Goal: Use online tool/utility: Utilize a website feature to perform a specific function

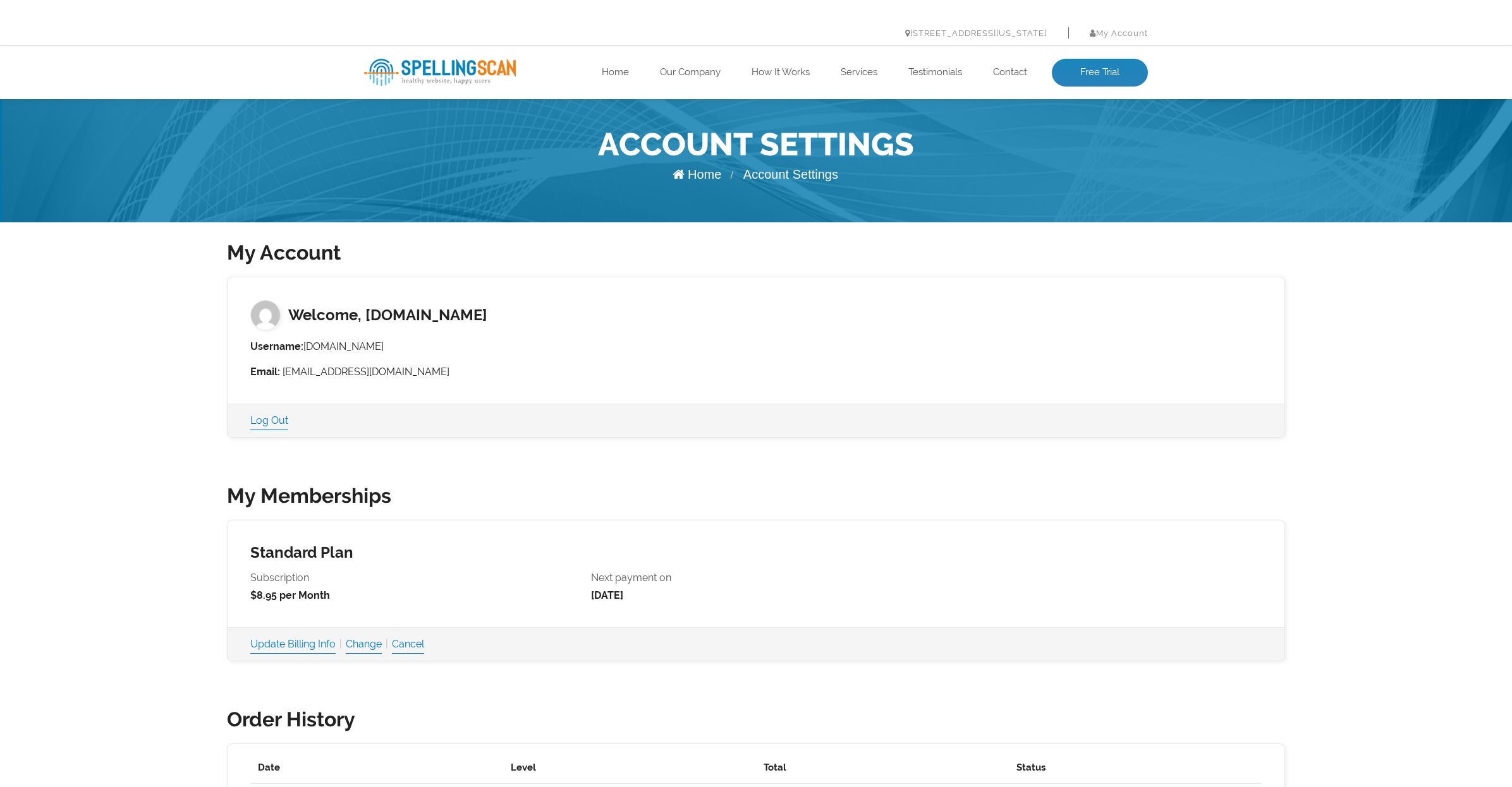
click at [687, 177] on link "Home" at bounding box center [697, 175] width 49 height 14
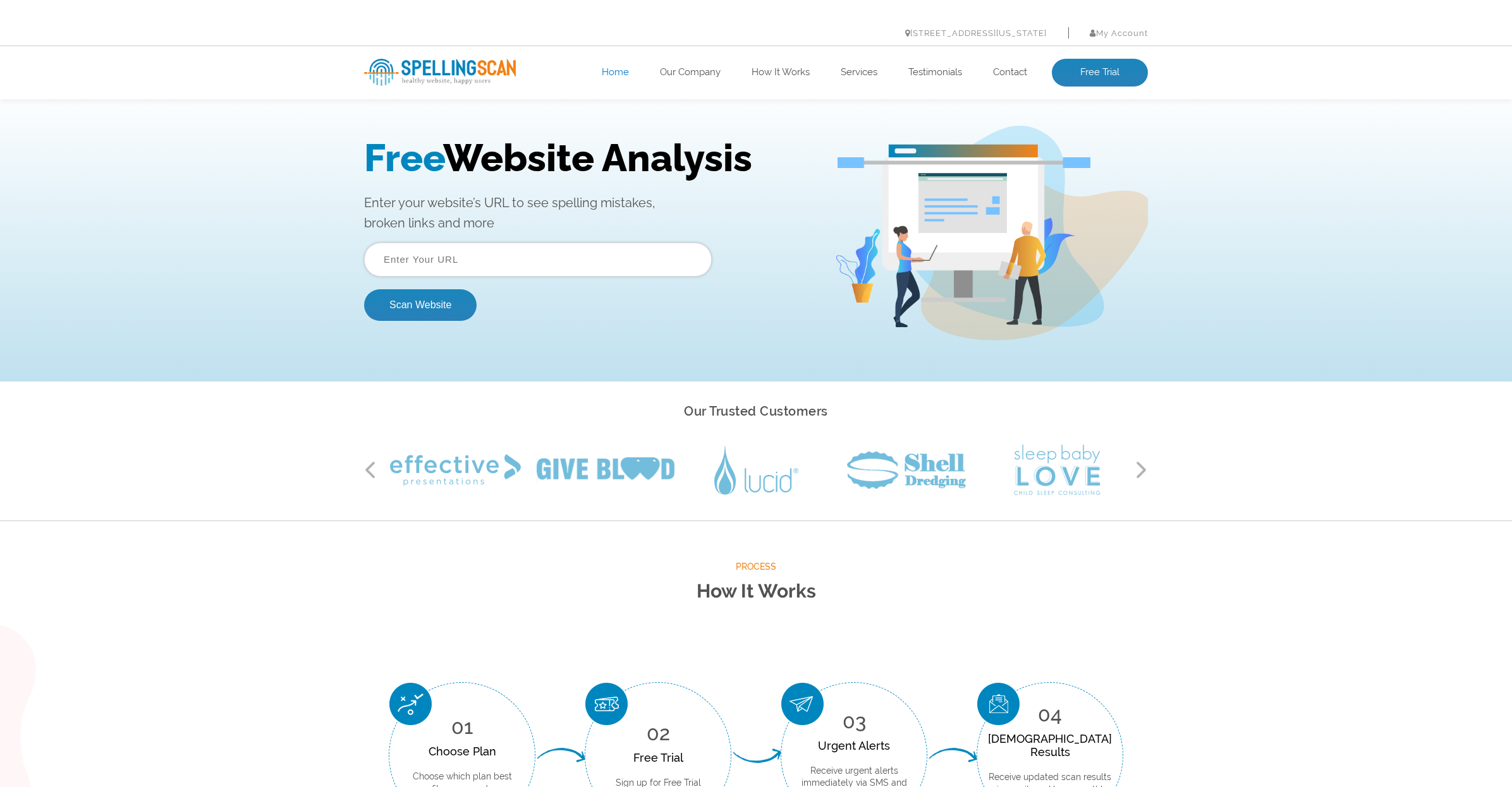
click at [465, 267] on input "text" at bounding box center [538, 260] width 348 height 34
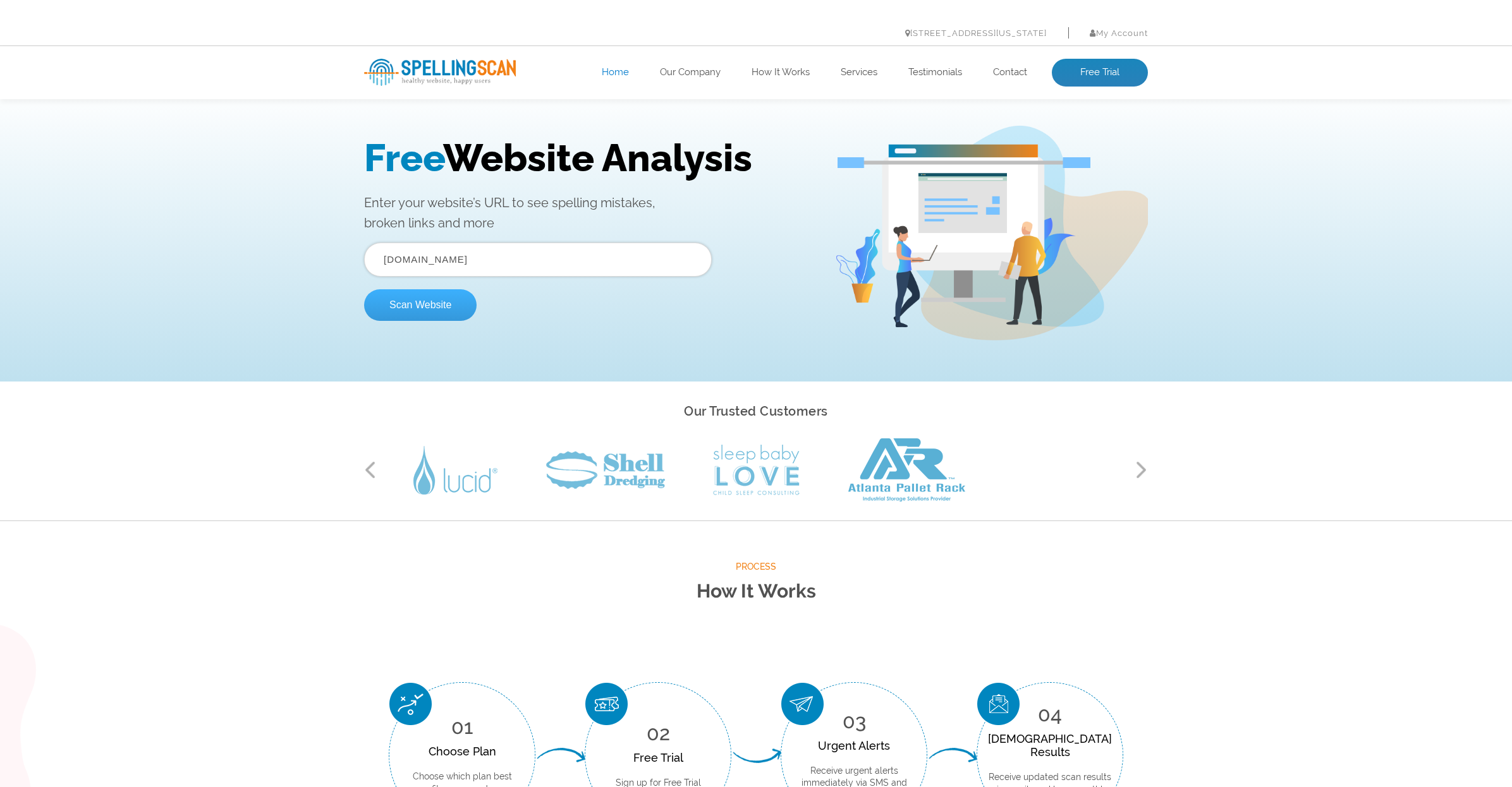
type input "gleich-usa.com"
click at [392, 312] on button "Scan Website" at bounding box center [420, 305] width 112 height 32
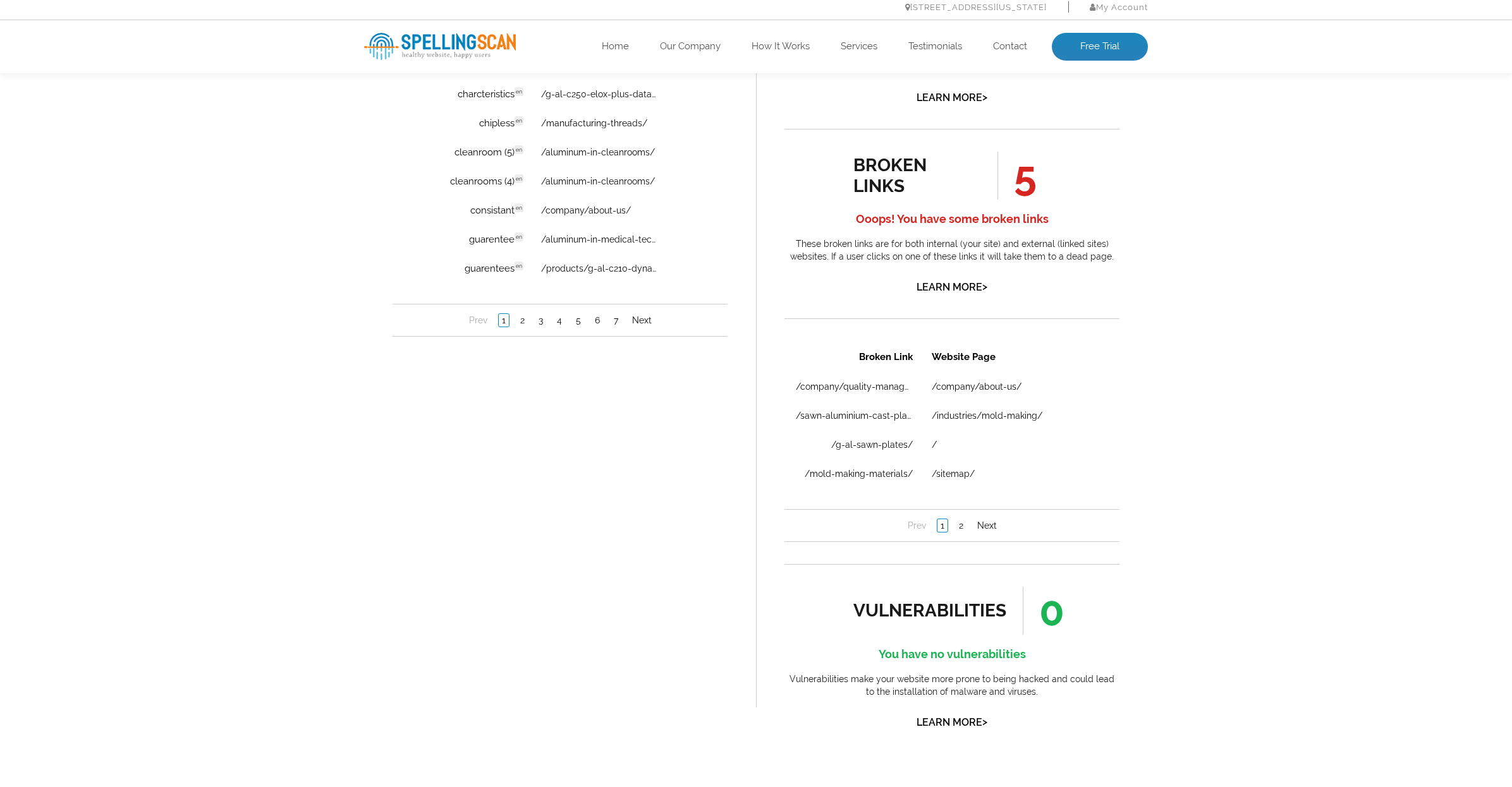
scroll to position [1032, 0]
click at [519, 315] on link "2" at bounding box center [522, 318] width 11 height 13
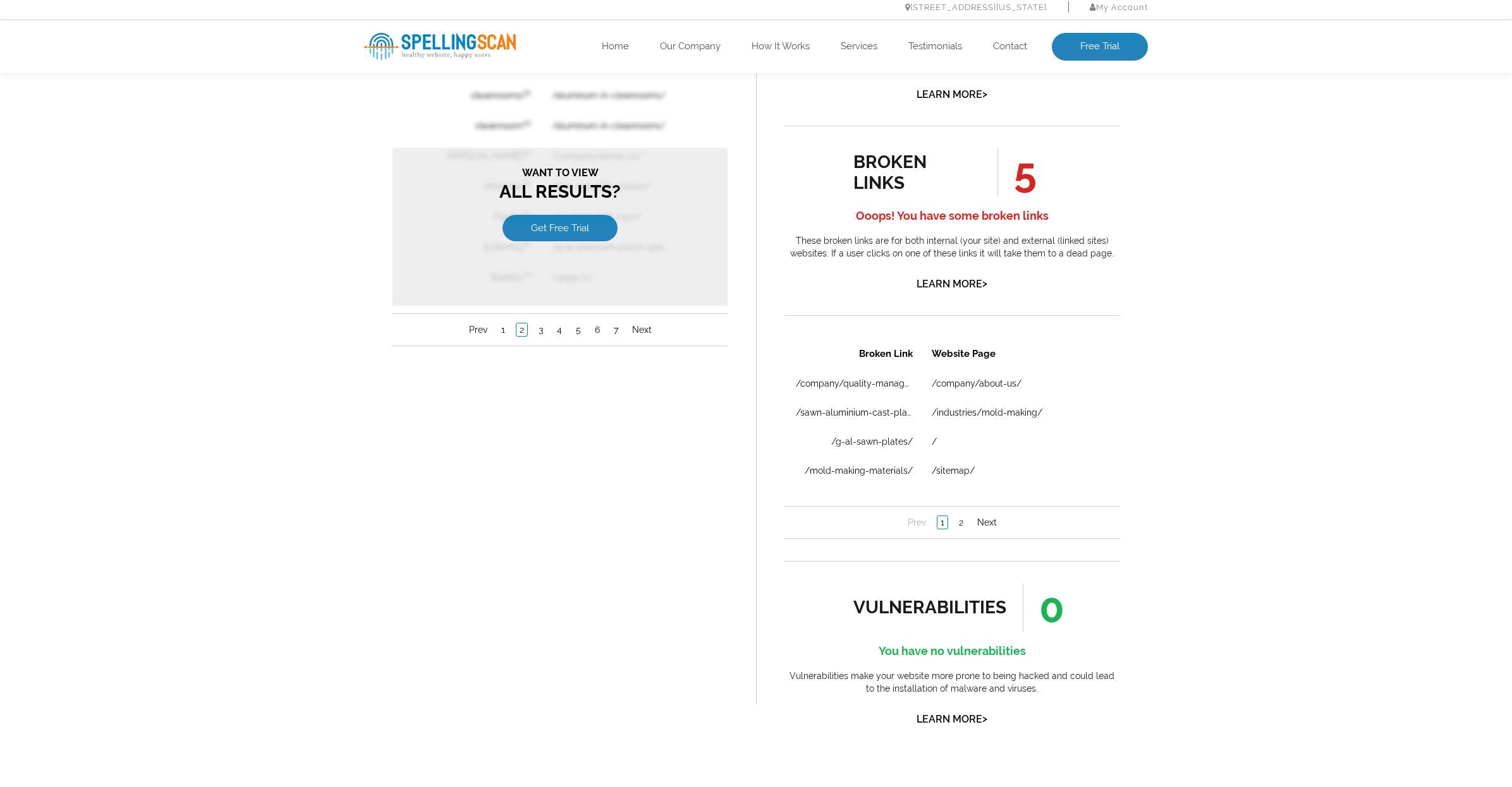
scroll to position [1030, 0]
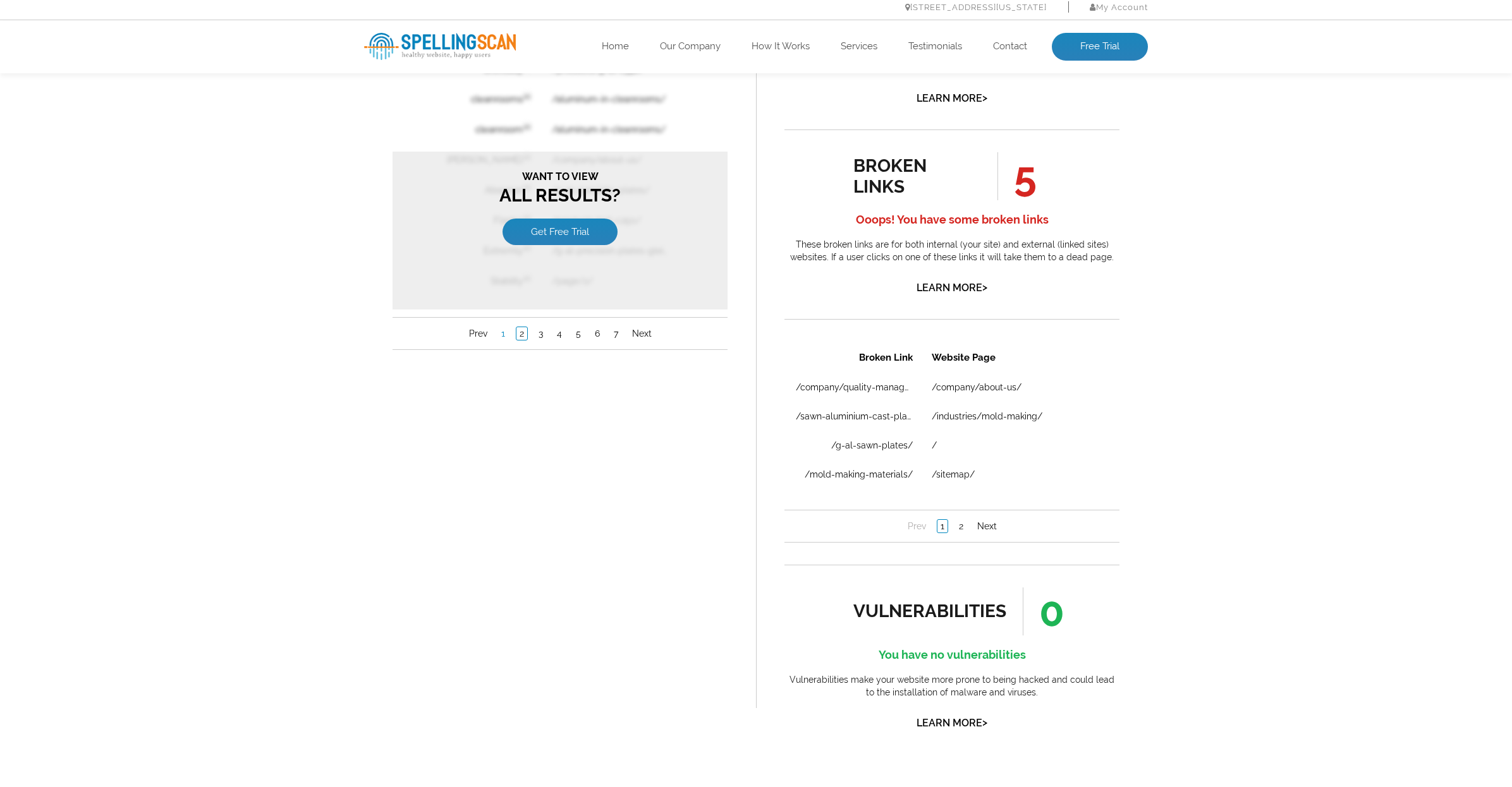
click at [506, 337] on link "1" at bounding box center [503, 334] width 10 height 13
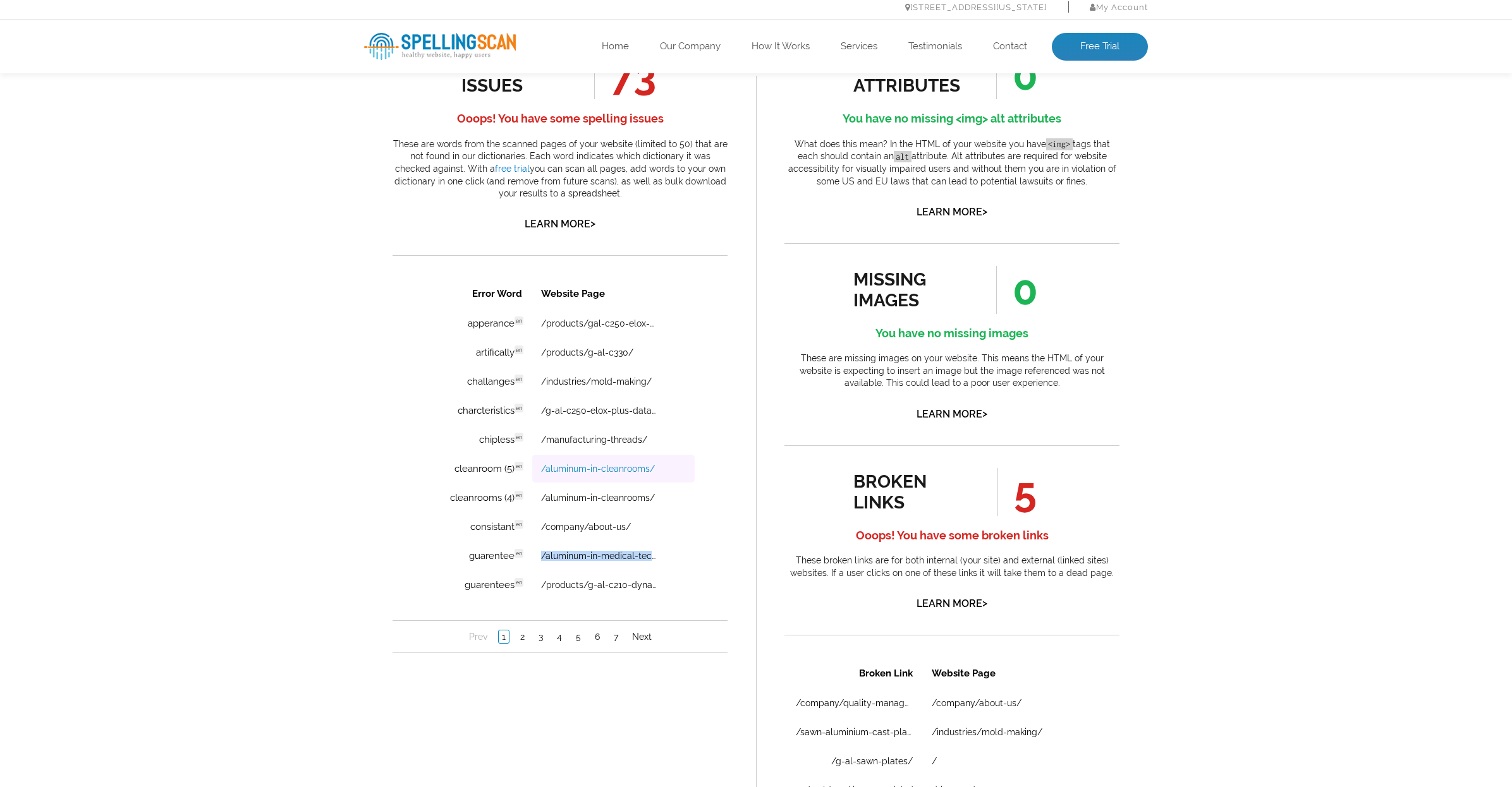
scroll to position [747, 0]
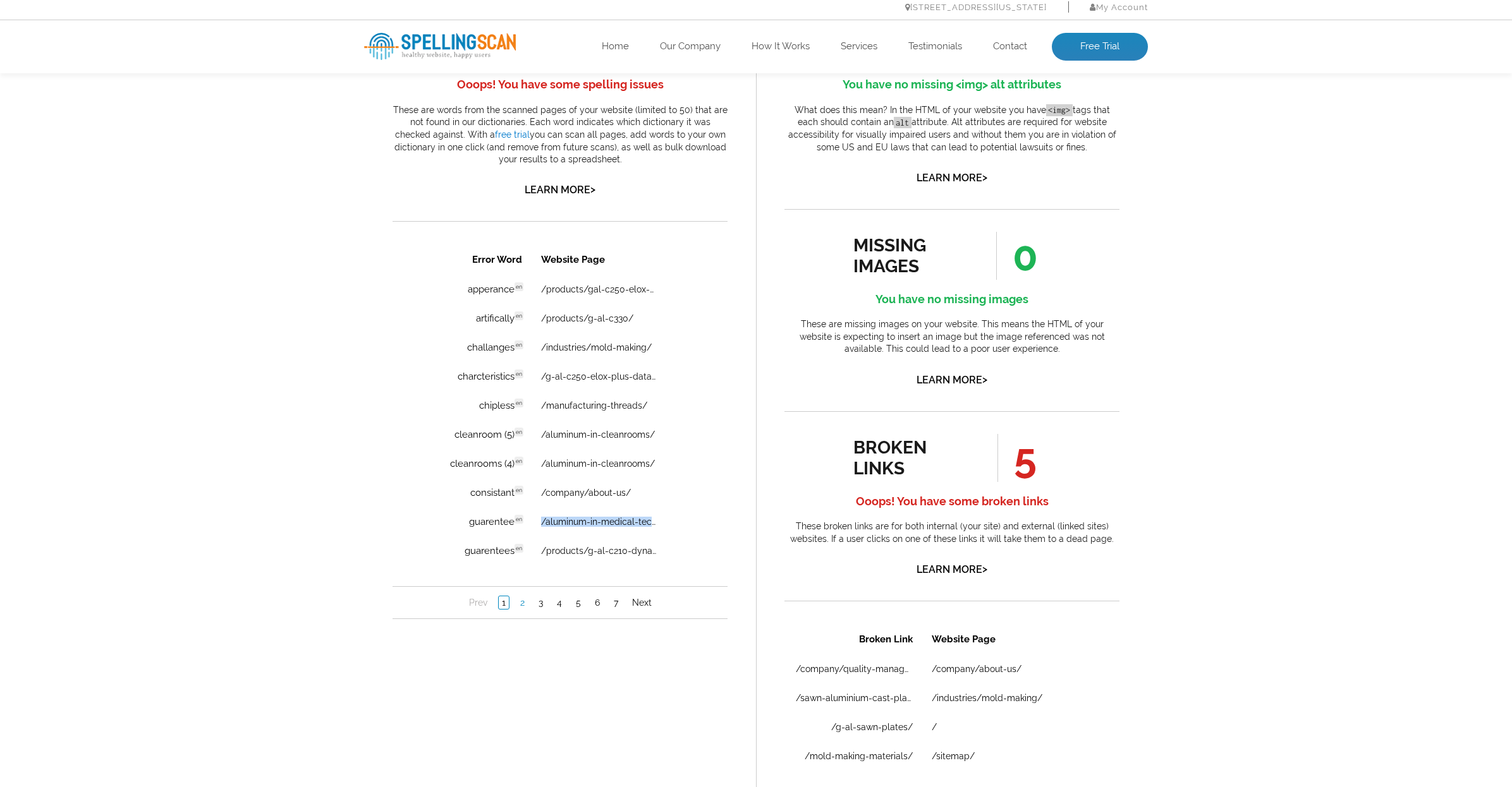
click at [524, 603] on link "2" at bounding box center [522, 603] width 11 height 13
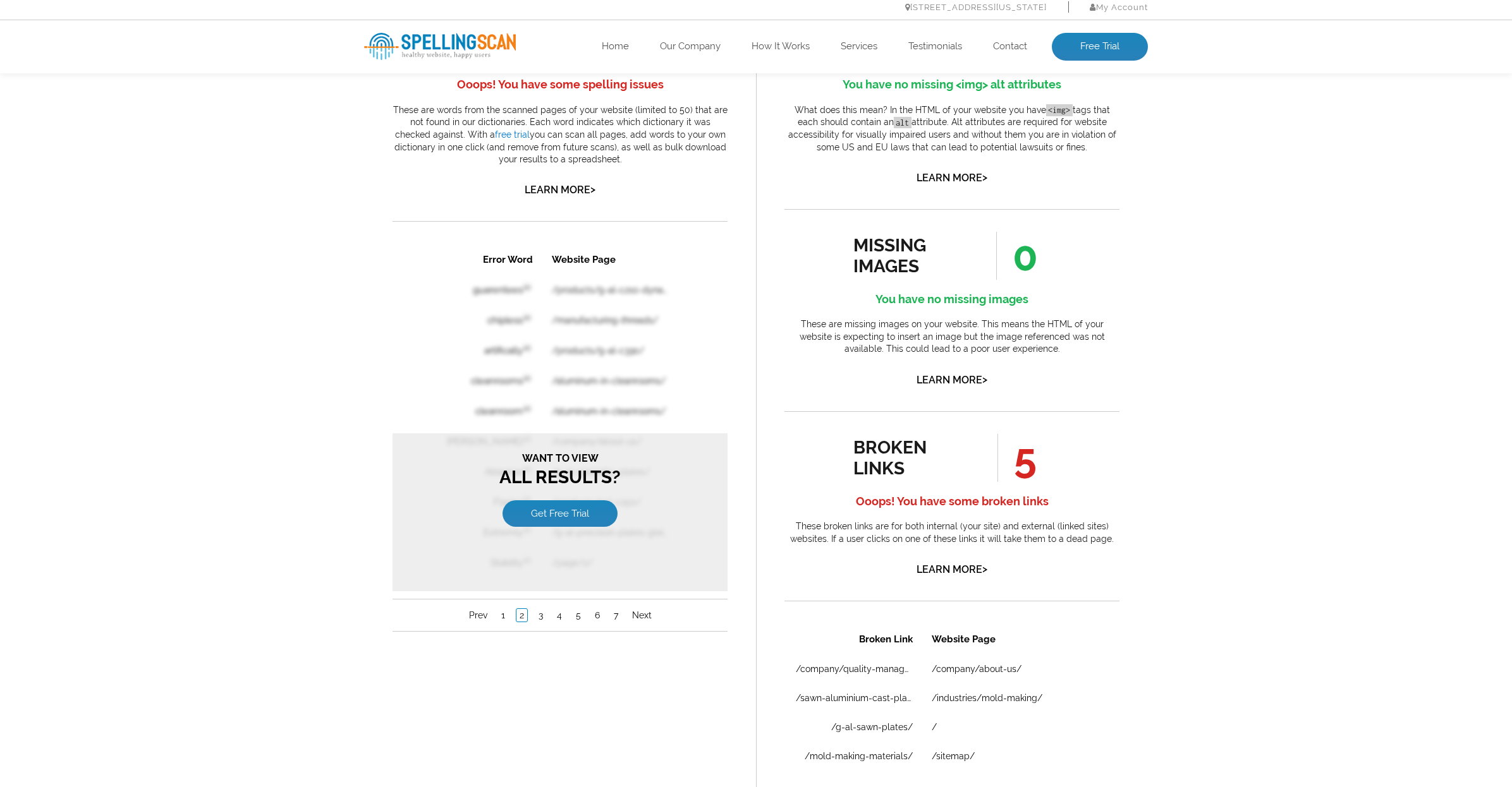
scroll to position [0, 0]
click at [561, 520] on link "Get Free Trial" at bounding box center [560, 514] width 115 height 27
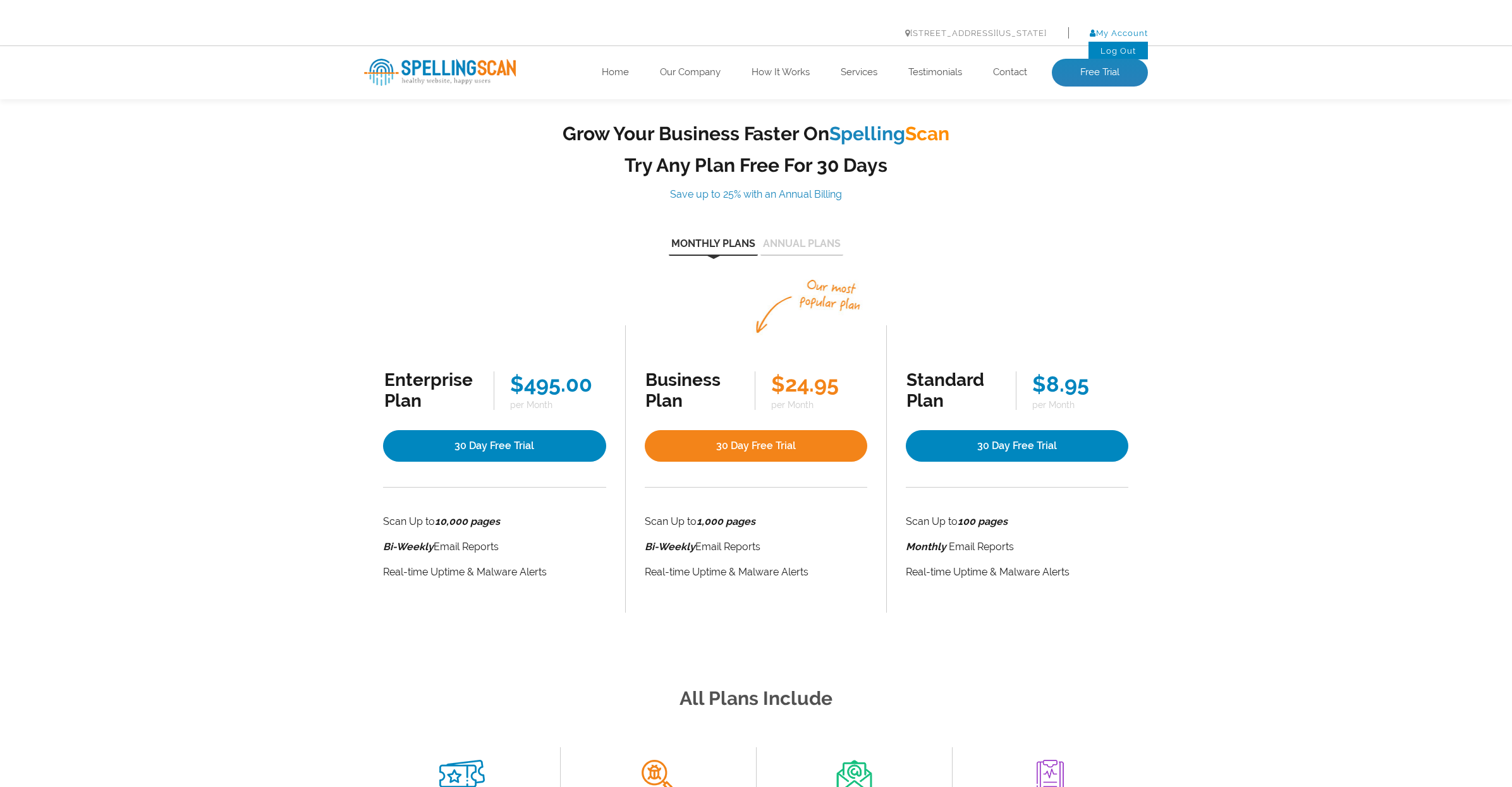
click at [1121, 34] on link "My Account" at bounding box center [1119, 33] width 58 height 10
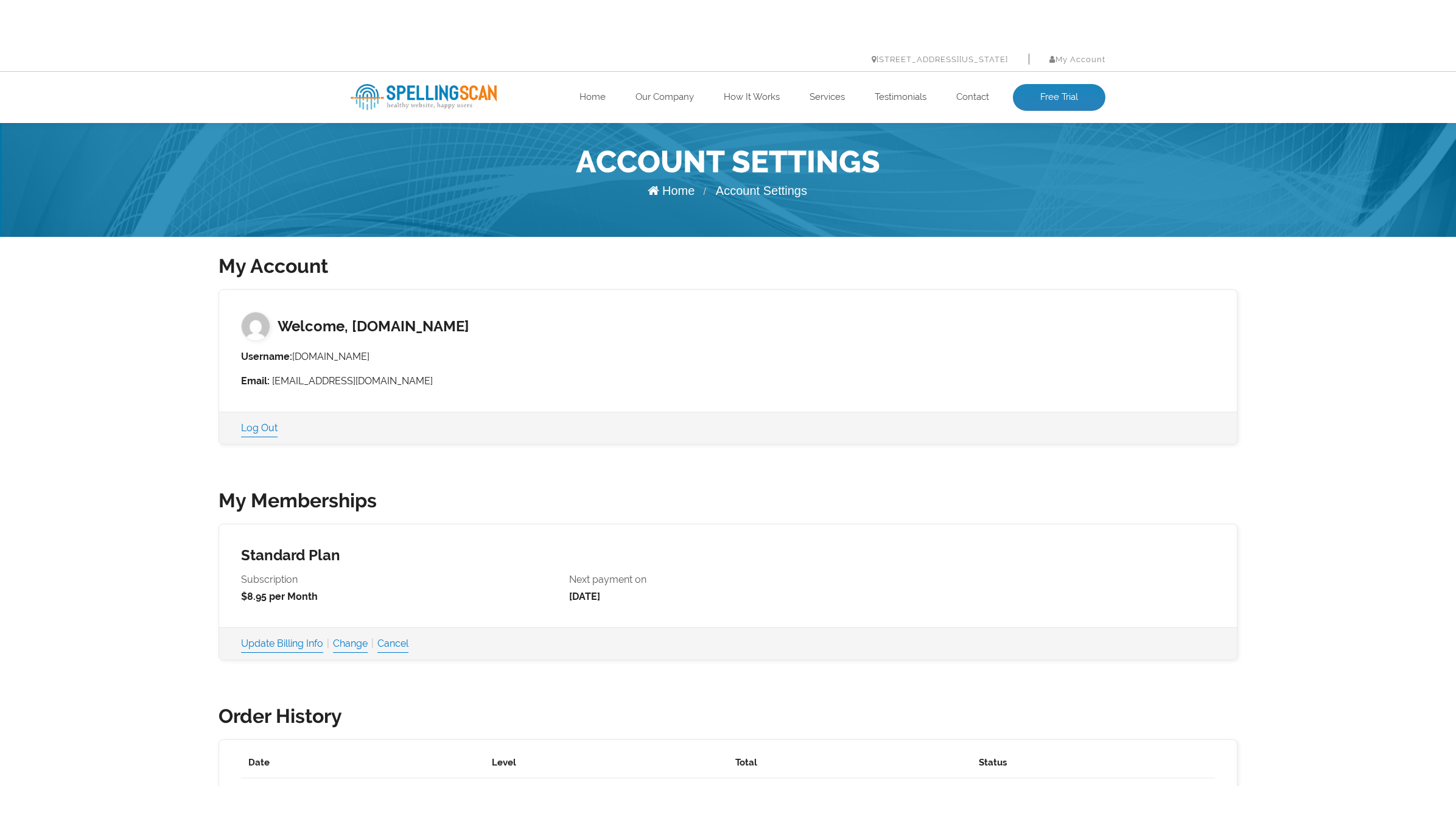
scroll to position [5, 0]
